Goal: Task Accomplishment & Management: Manage account settings

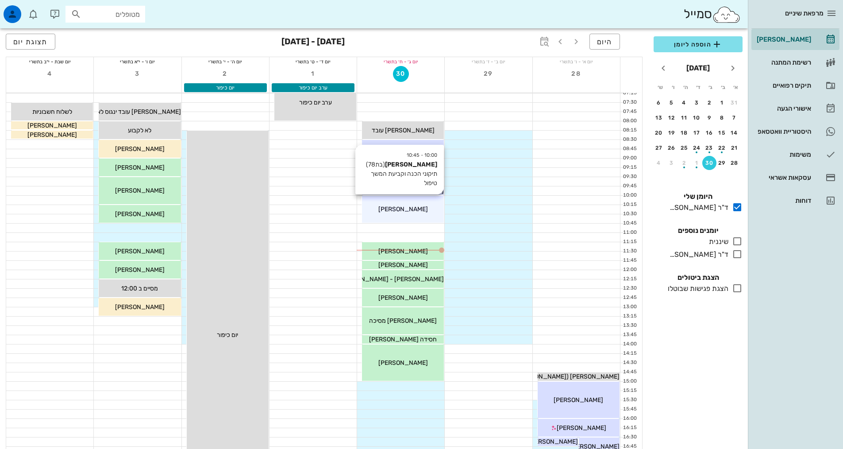
click at [410, 211] on span "[PERSON_NAME]" at bounding box center [403, 209] width 50 height 8
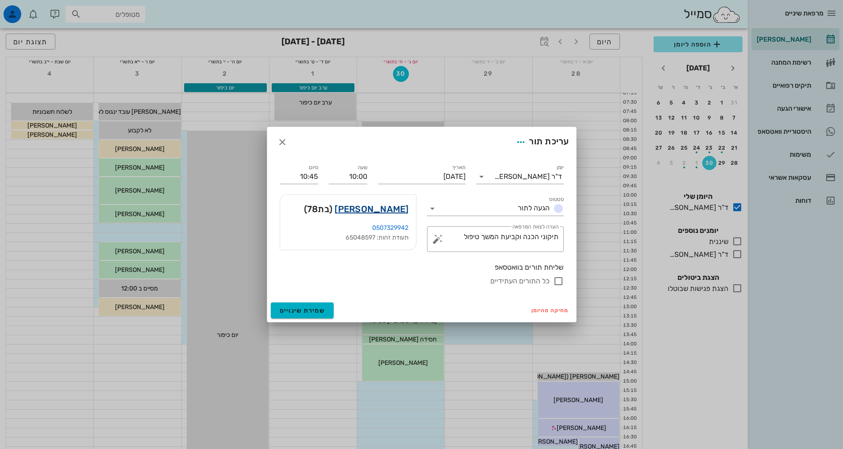
click at [378, 208] on link "[PERSON_NAME]" at bounding box center [371, 209] width 74 height 14
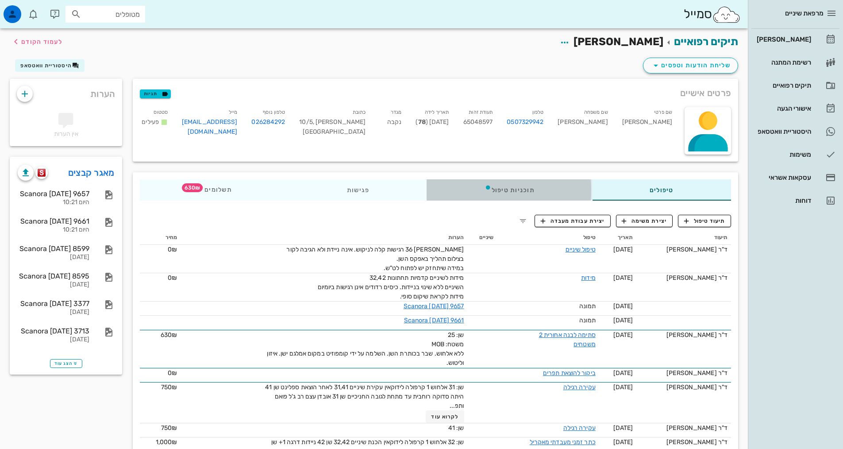
click at [506, 190] on div "תוכניות טיפול" at bounding box center [509, 189] width 165 height 21
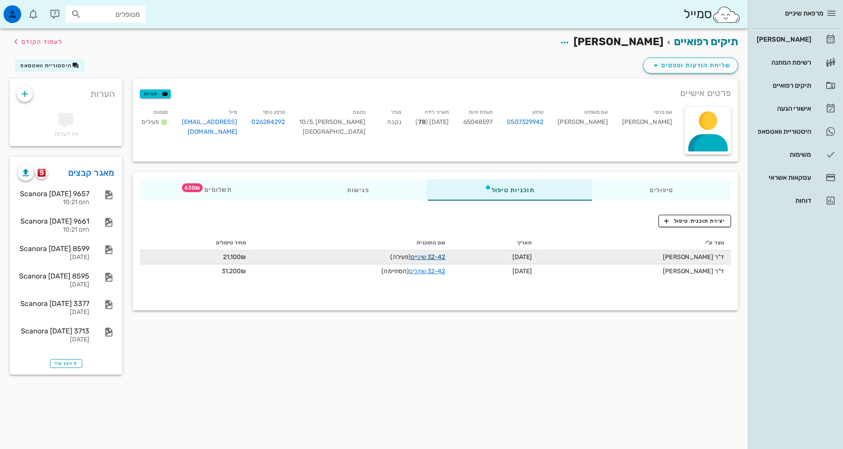
click at [445, 257] on link "32-42 שיניים" at bounding box center [427, 257] width 35 height 8
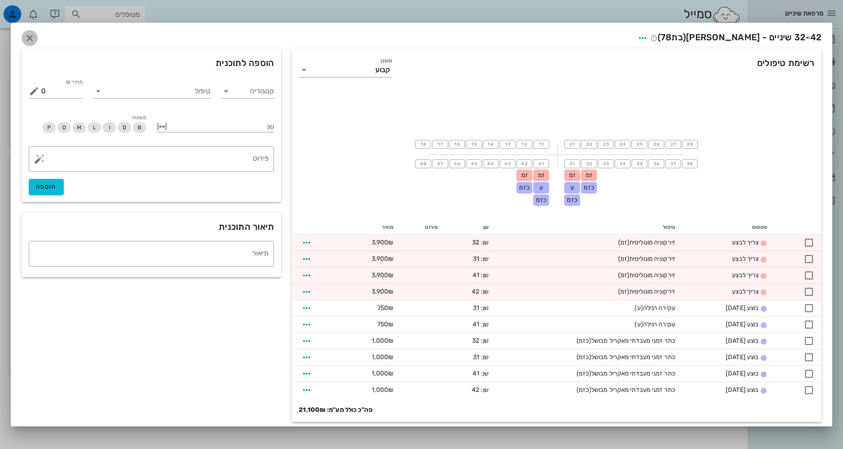
click at [35, 37] on icon "button" at bounding box center [29, 38] width 11 height 11
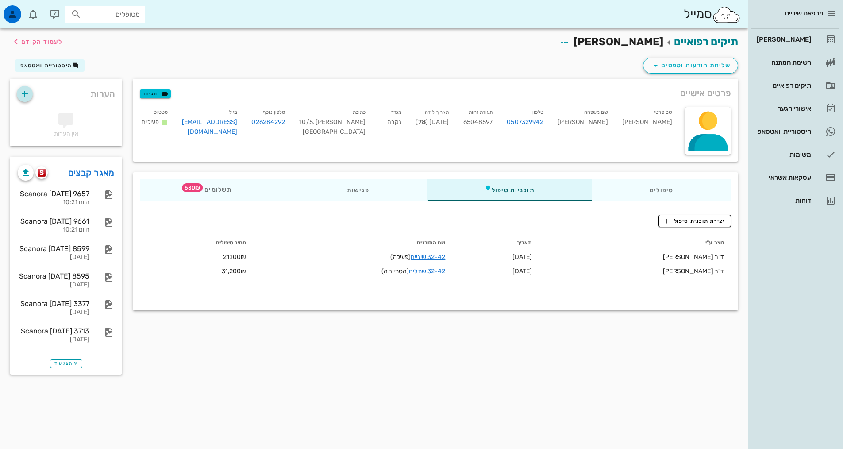
click at [24, 93] on icon "button" at bounding box center [24, 93] width 11 height 11
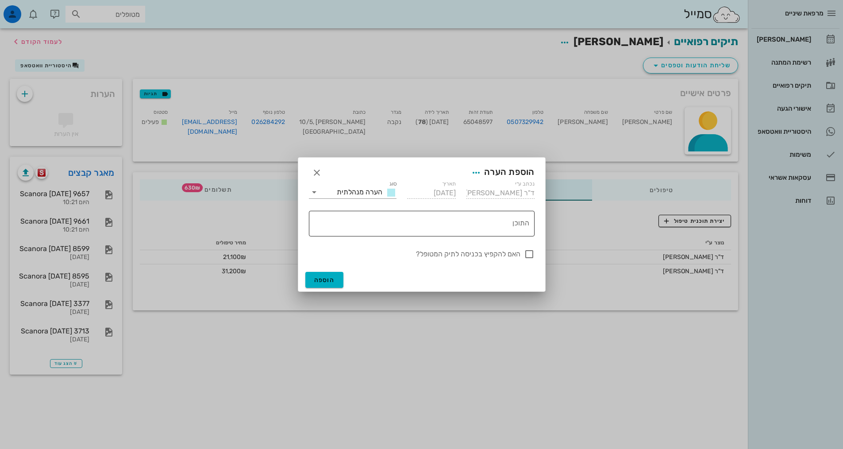
click at [483, 222] on textarea "התוכן" at bounding box center [420, 225] width 219 height 21
type textarea "16800 הצעה מעודכנת"
drag, startPoint x: 527, startPoint y: 253, endPoint x: 435, endPoint y: 279, distance: 95.4
click at [527, 254] on div at bounding box center [529, 253] width 15 height 15
checkbox input "true"
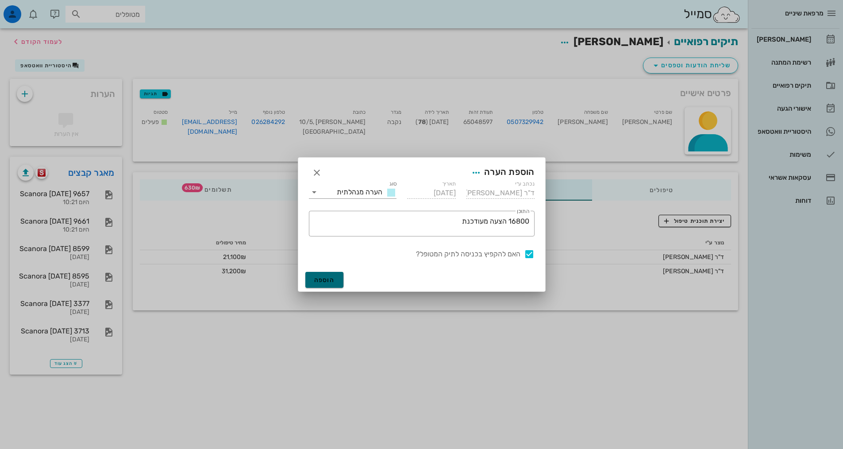
click at [330, 281] on span "הוספה" at bounding box center [324, 280] width 21 height 8
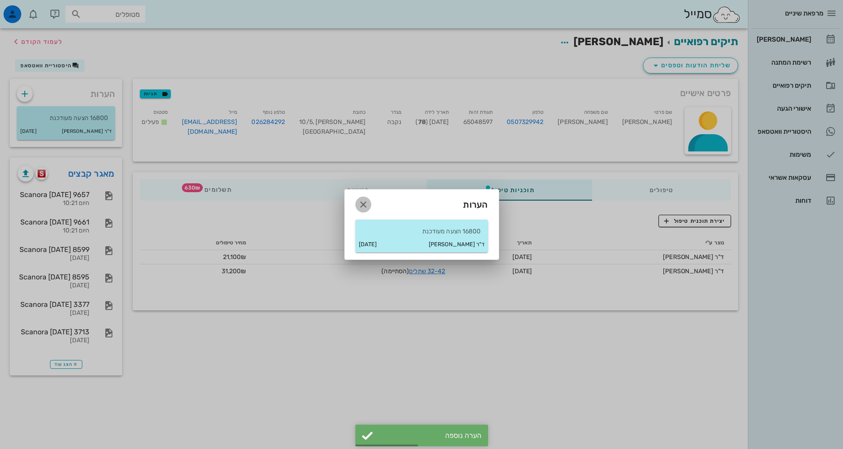
click at [362, 207] on icon "button" at bounding box center [363, 204] width 11 height 11
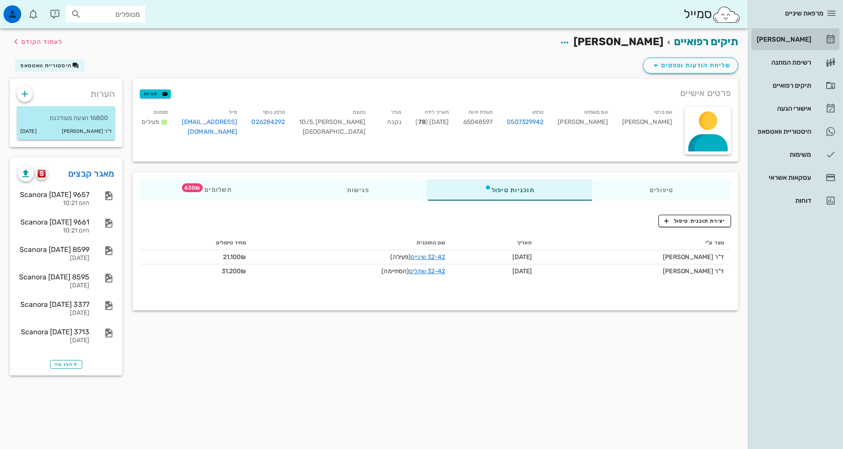
click at [803, 37] on div "[PERSON_NAME]" at bounding box center [783, 39] width 56 height 7
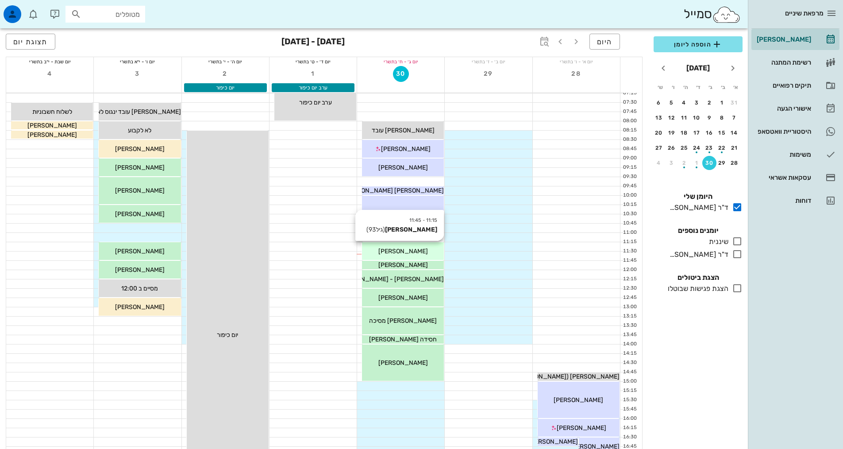
click at [407, 248] on span "[PERSON_NAME]" at bounding box center [403, 251] width 50 height 8
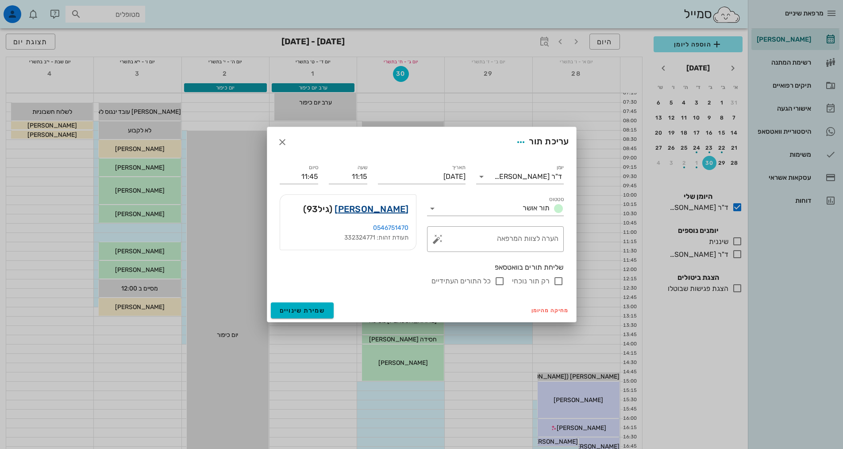
click at [403, 211] on link "[PERSON_NAME]" at bounding box center [371, 209] width 74 height 14
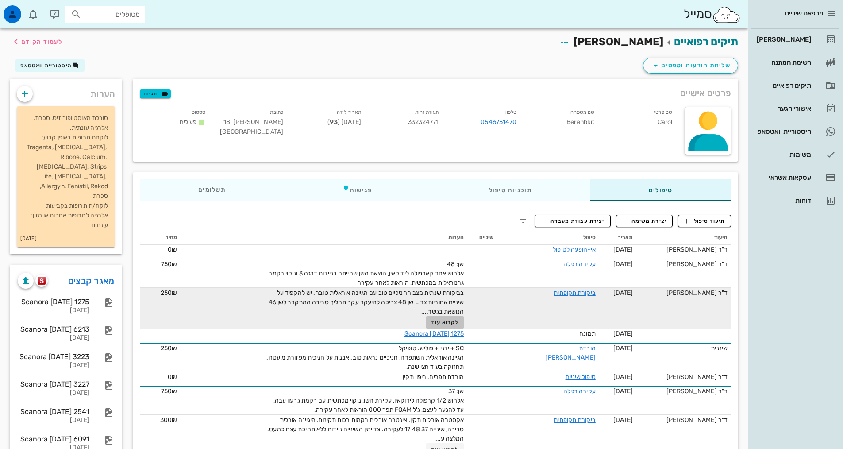
click at [445, 319] on span "לקרוא עוד" at bounding box center [444, 322] width 27 height 6
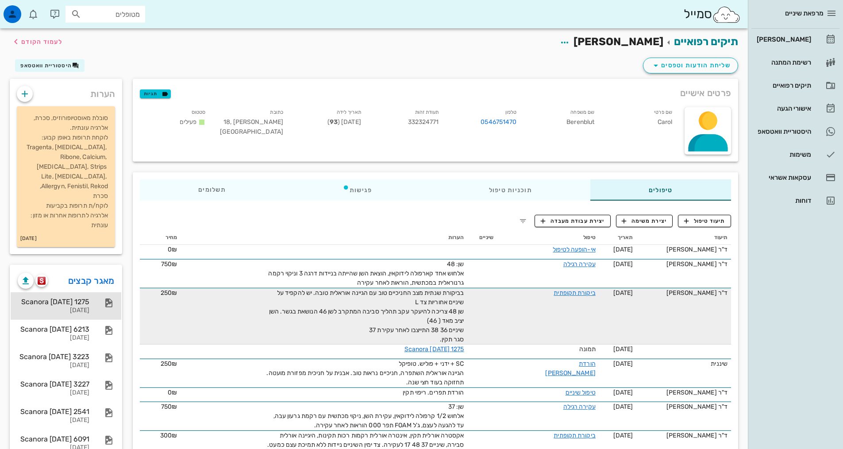
click at [62, 307] on div "[DATE]" at bounding box center [54, 311] width 72 height 8
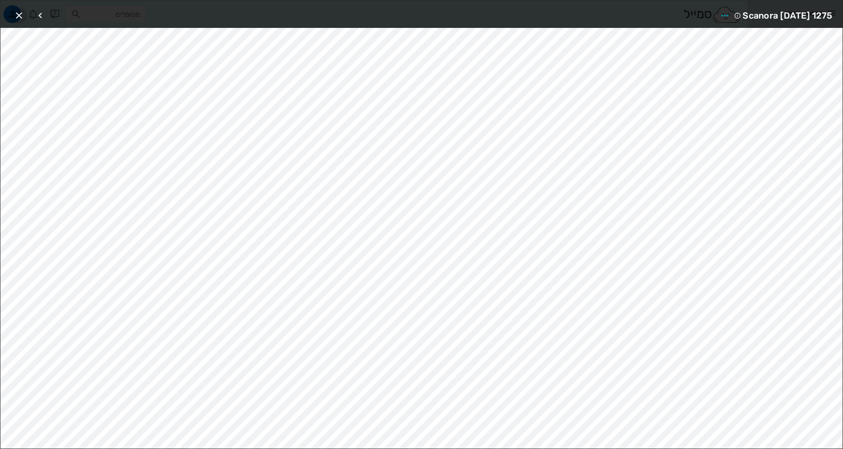
click at [18, 17] on icon "button" at bounding box center [19, 15] width 11 height 11
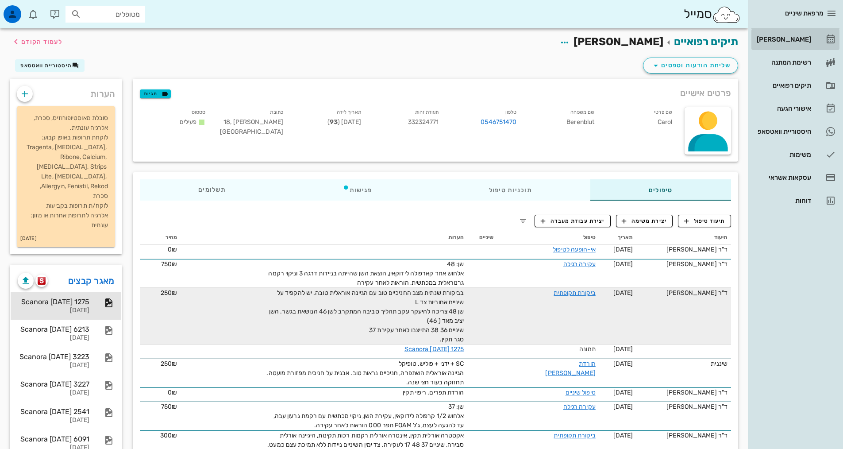
click at [784, 38] on div "[PERSON_NAME]" at bounding box center [783, 39] width 56 height 7
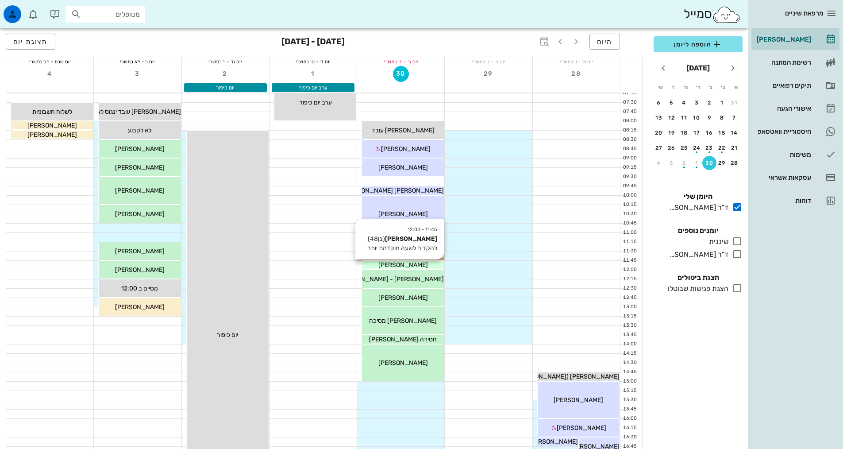
click at [417, 268] on div "[PERSON_NAME]" at bounding box center [403, 264] width 82 height 9
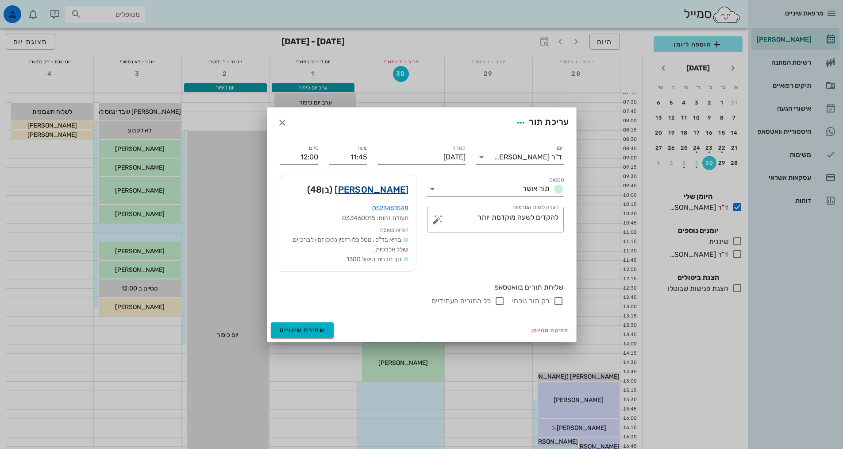
click at [401, 191] on link "[PERSON_NAME]" at bounding box center [371, 189] width 74 height 14
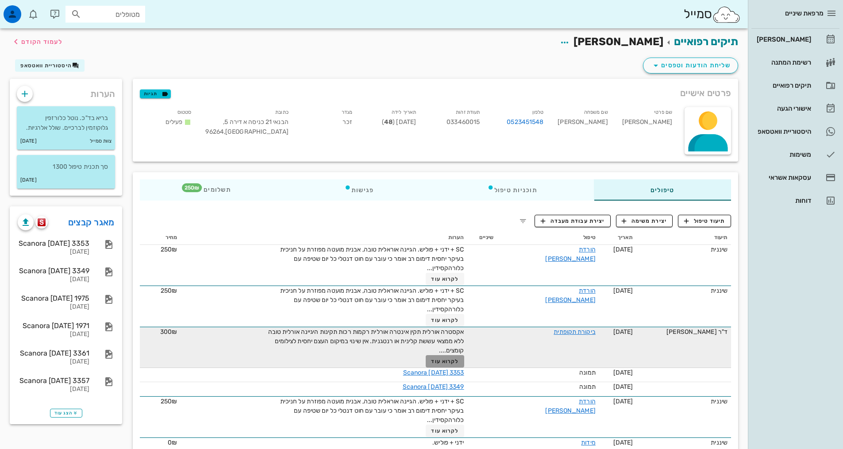
click at [439, 358] on span "לקרוא עוד" at bounding box center [444, 361] width 27 height 6
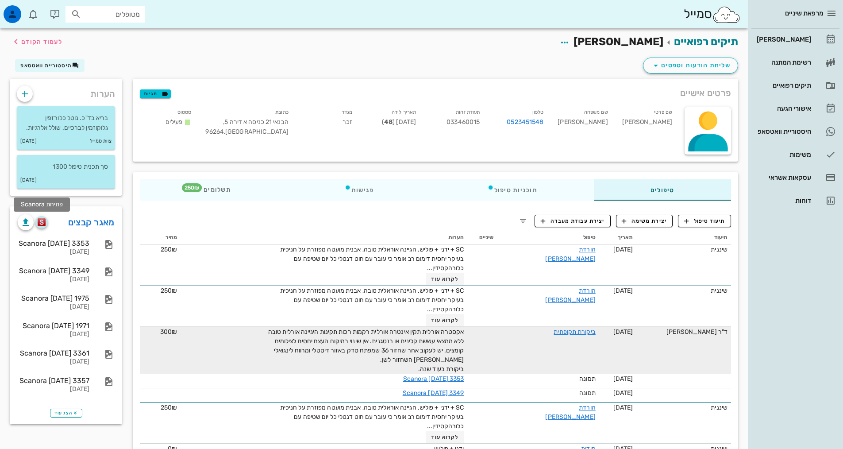
click at [43, 221] on img "button" at bounding box center [42, 222] width 8 height 8
